Goal: Information Seeking & Learning: Learn about a topic

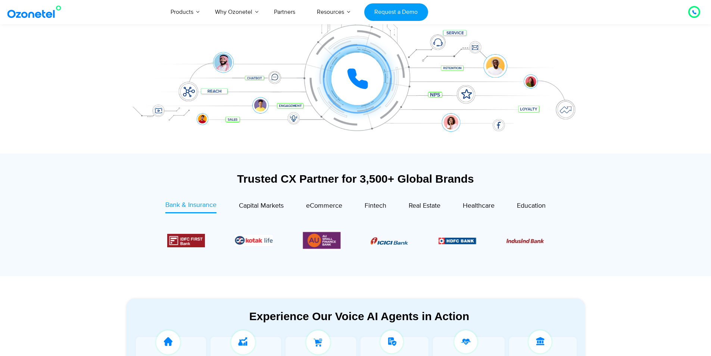
scroll to position [149, 0]
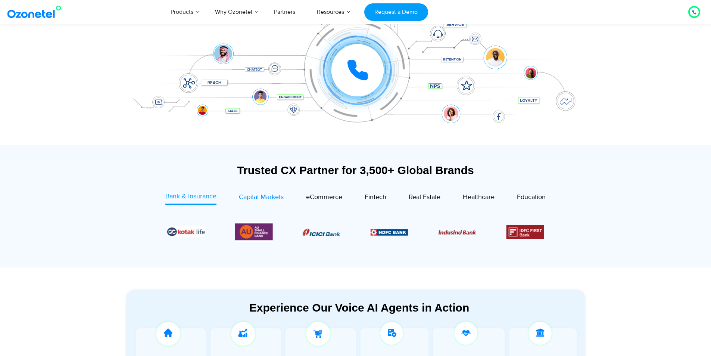
click at [256, 193] on span "Capital Markets" at bounding box center [261, 197] width 45 height 8
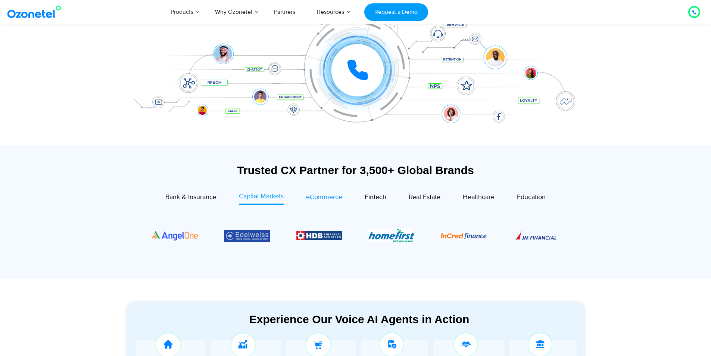
click at [331, 196] on span "eCommerce" at bounding box center [324, 197] width 36 height 8
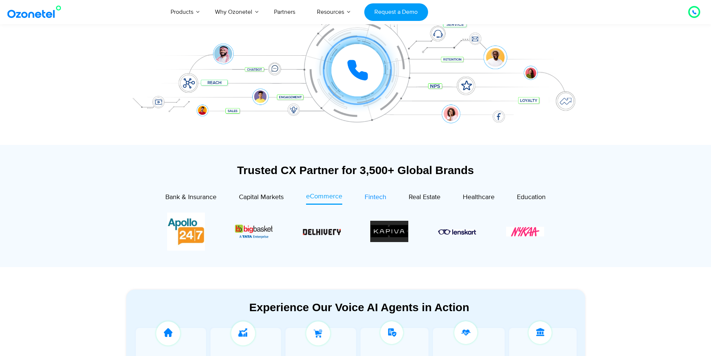
click at [380, 198] on span "Fintech" at bounding box center [376, 197] width 22 height 8
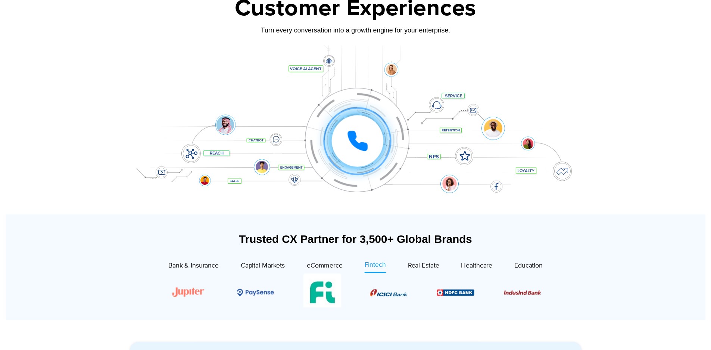
scroll to position [0, 0]
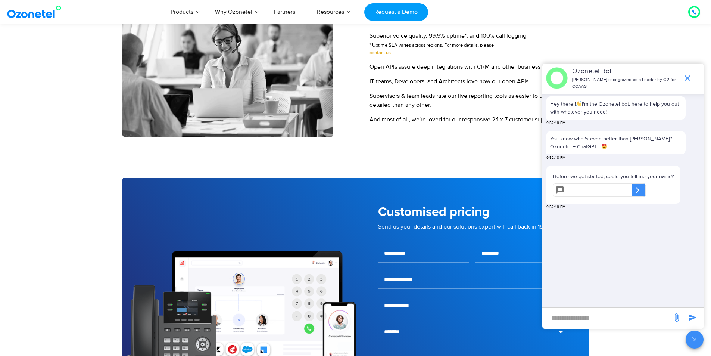
scroll to position [1307, 0]
